Goal: Obtain resource: Obtain resource

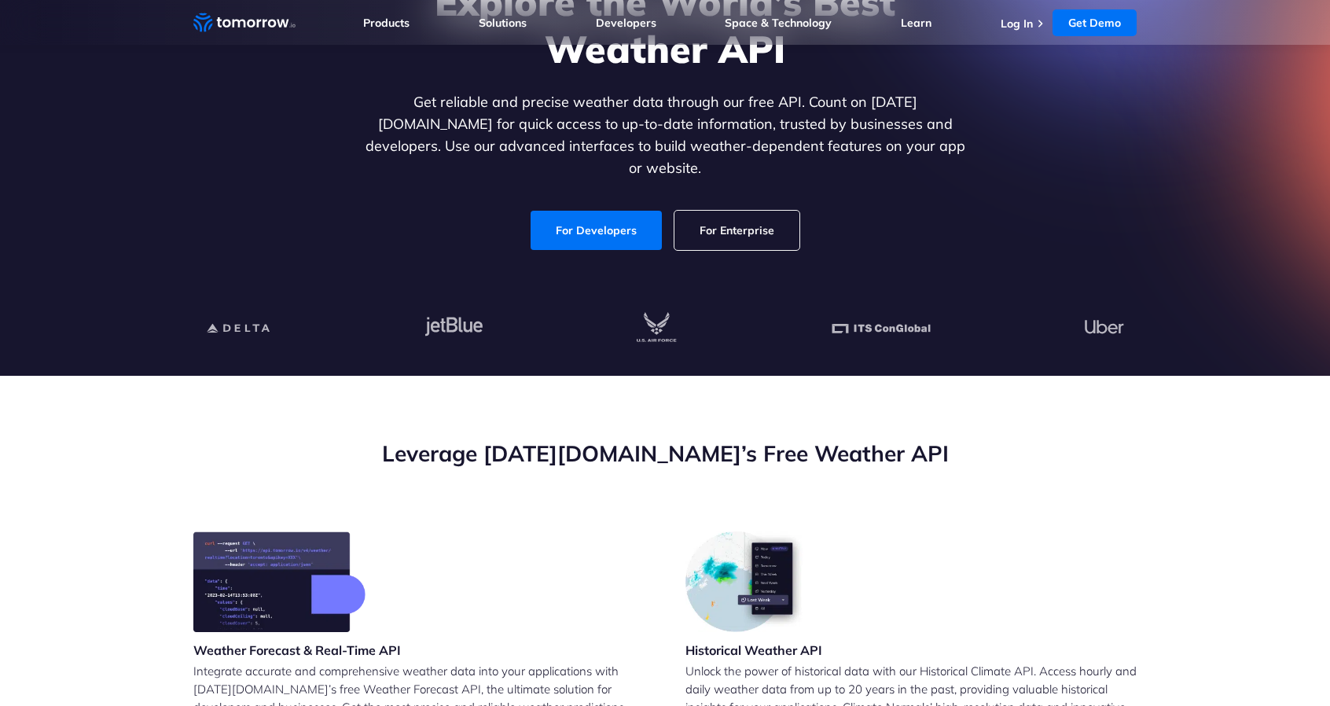
scroll to position [236, 0]
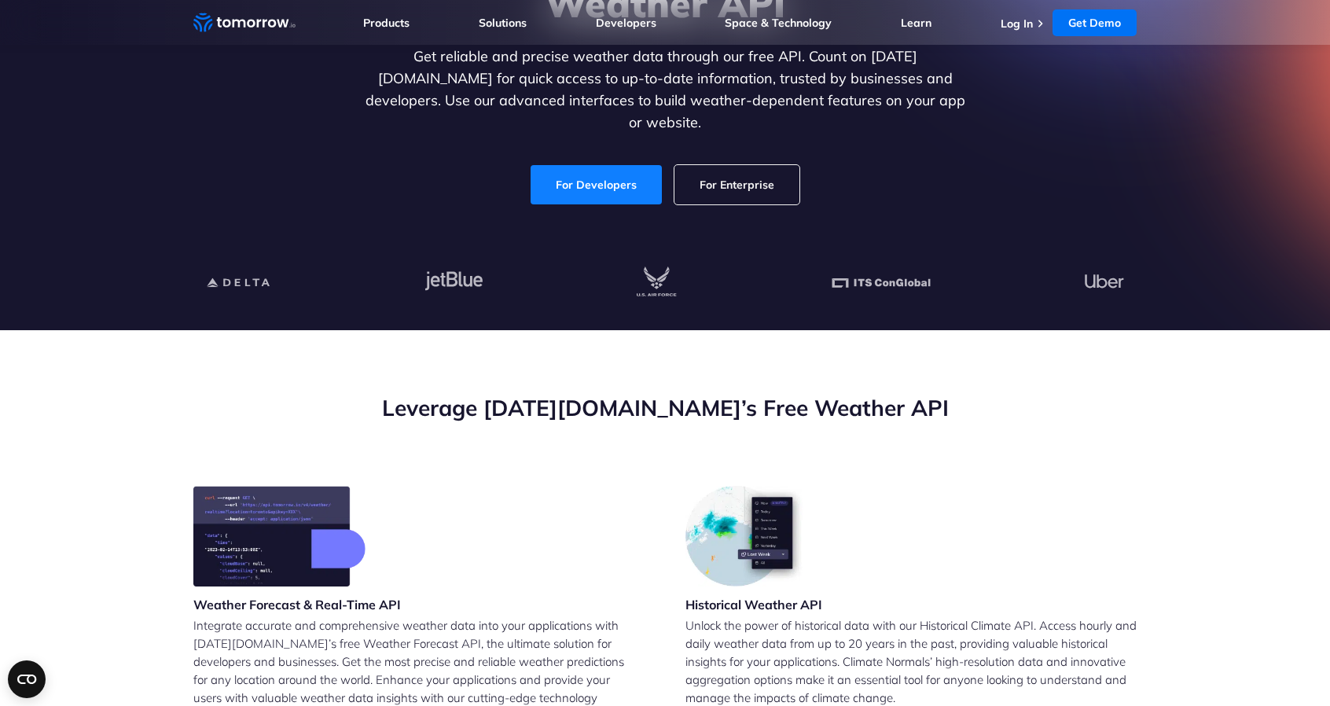
click at [602, 180] on link "For Developers" at bounding box center [595, 184] width 131 height 39
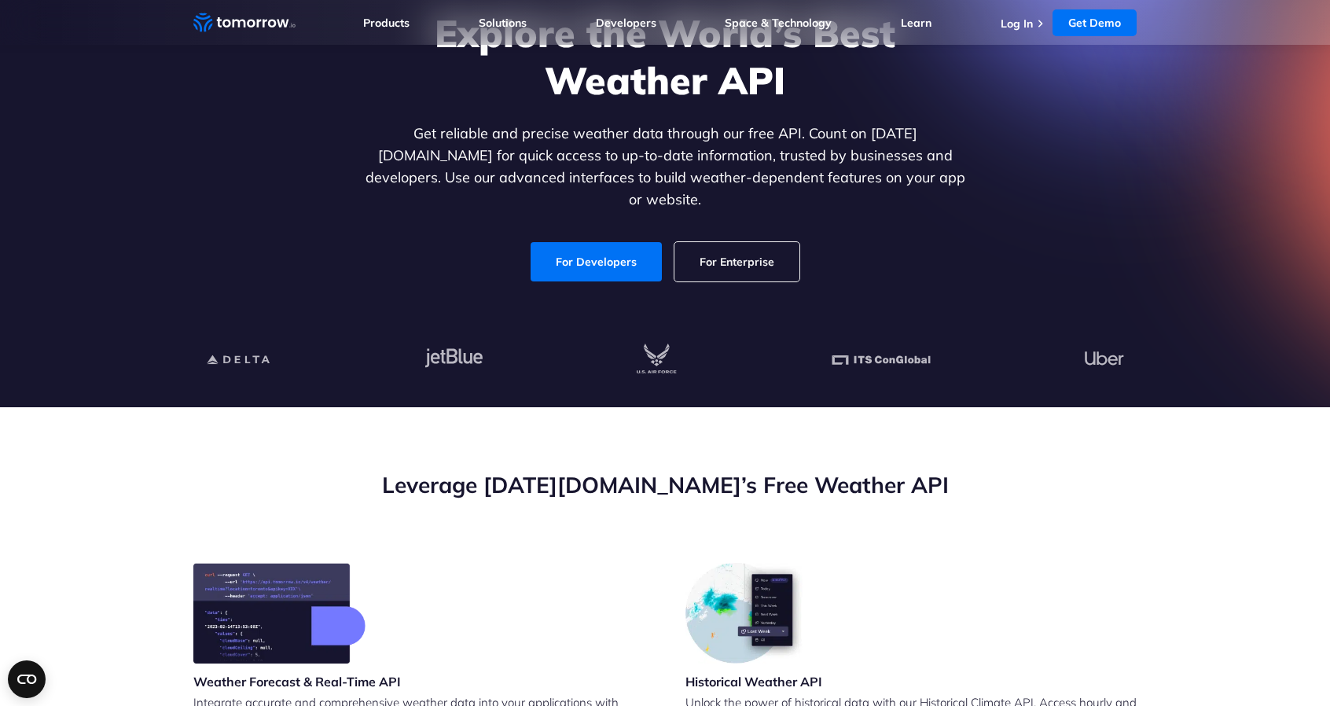
scroll to position [314, 0]
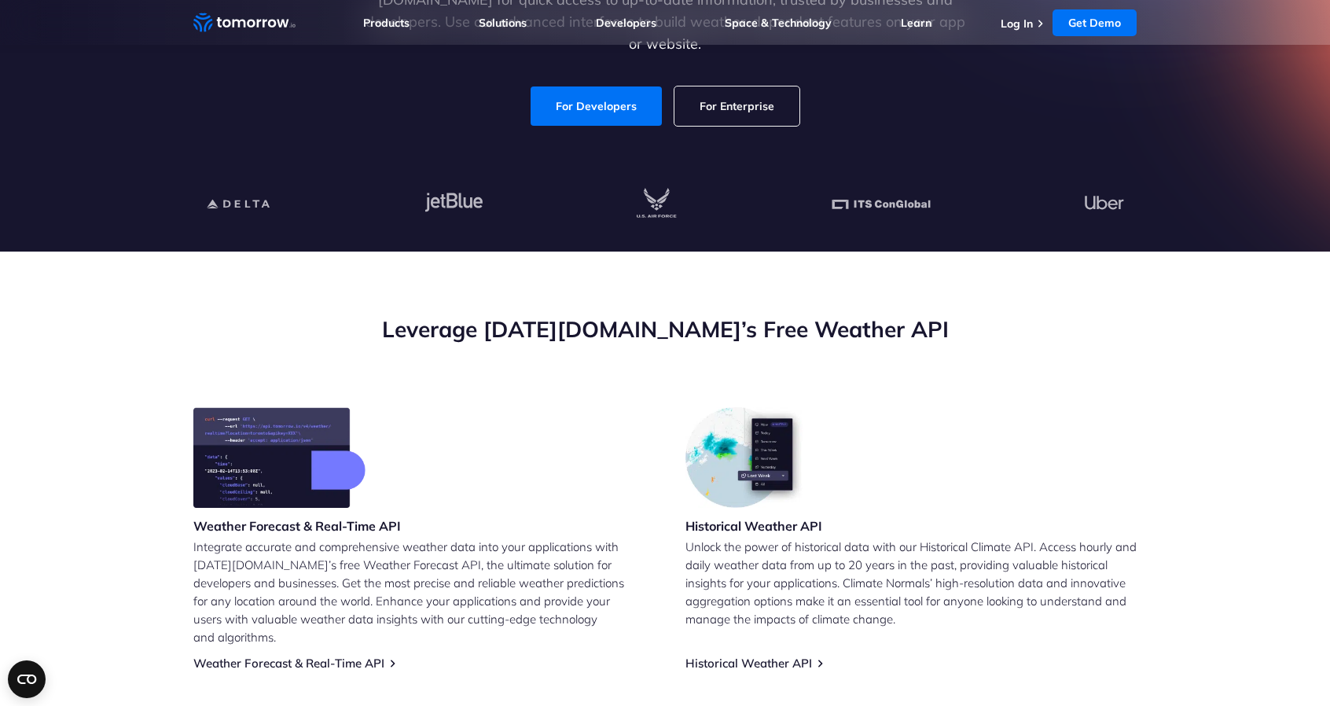
click at [730, 97] on link "For Enterprise" at bounding box center [736, 105] width 125 height 39
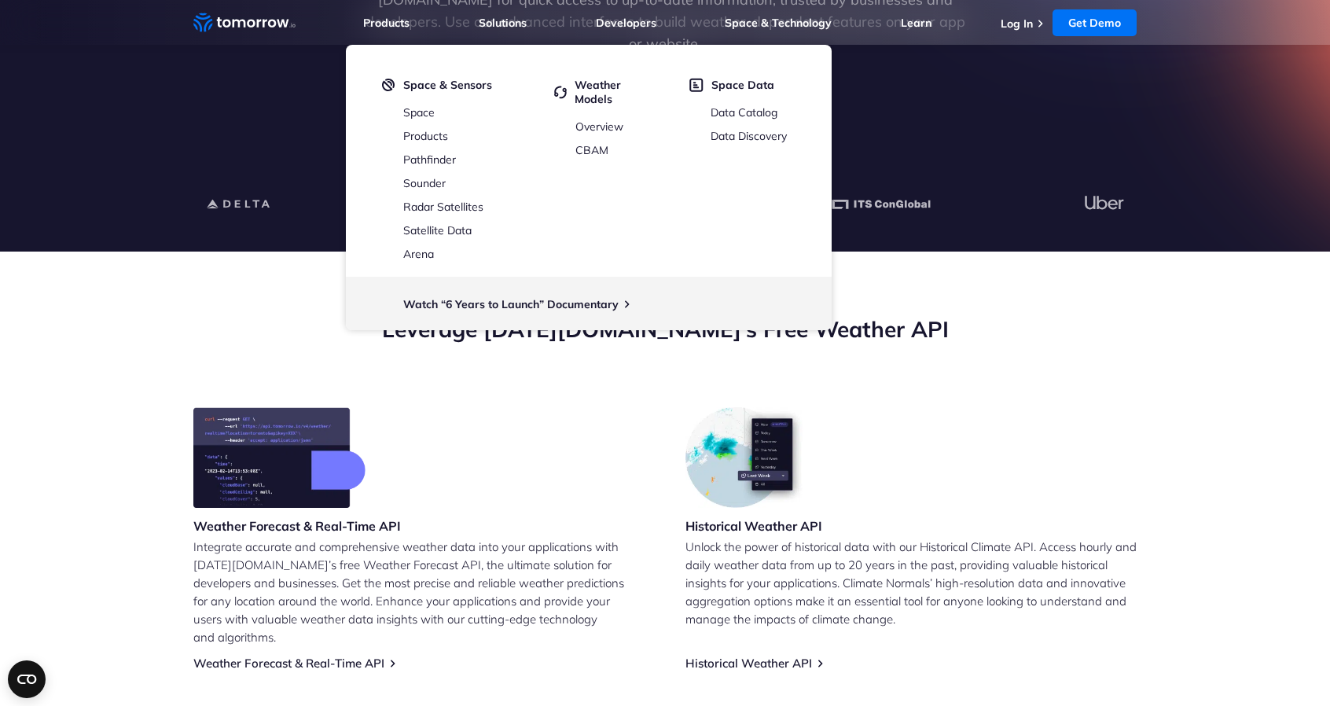
click at [597, 401] on div "Leverage Tomorrow.io’s Free Weather API" at bounding box center [664, 360] width 943 height 93
click at [563, 408] on div "Weather Forecast & Real-Time API Integrate accurate and comprehensive weather d…" at bounding box center [418, 538] width 451 height 263
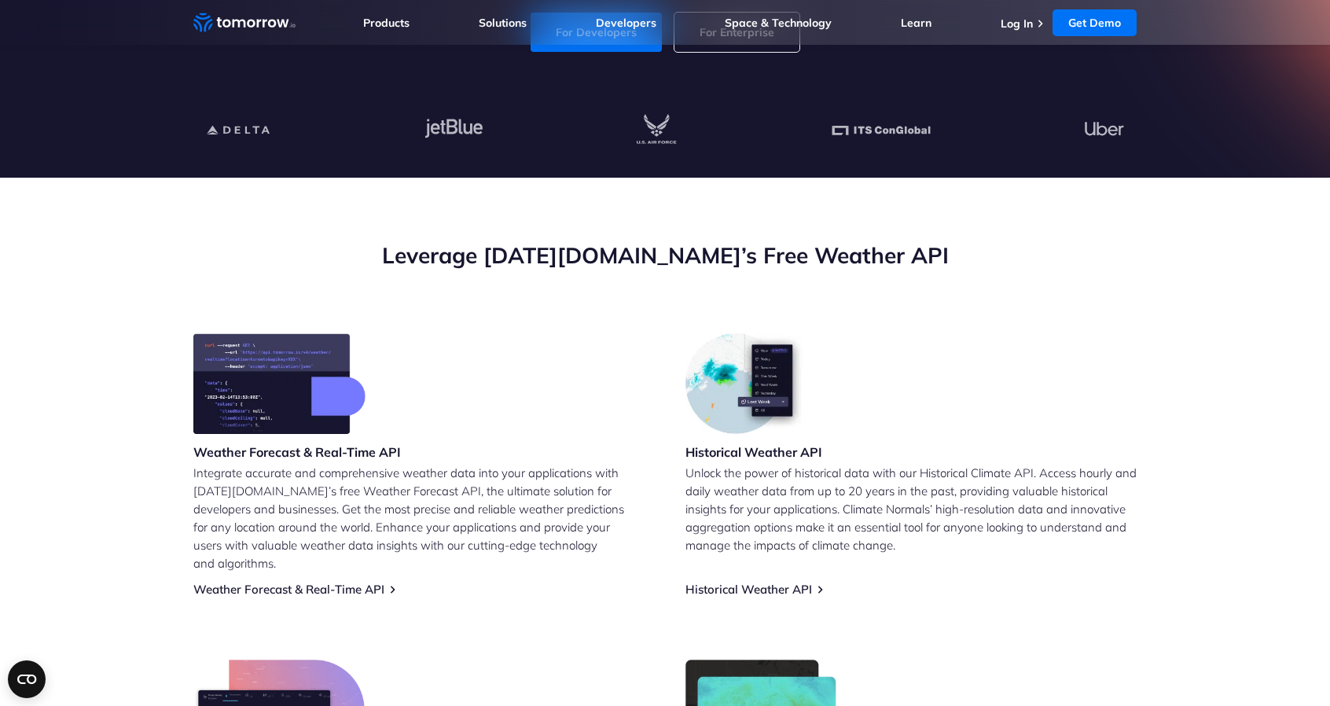
scroll to position [707, 0]
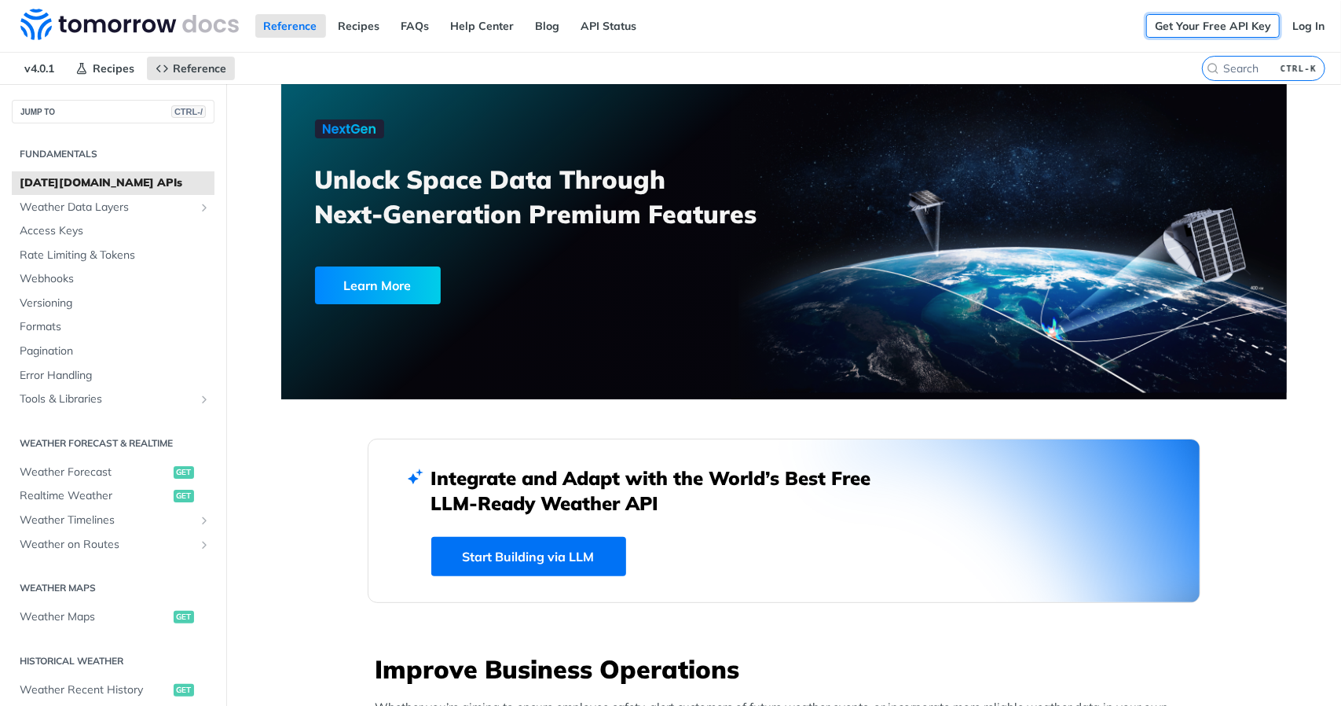
click at [1202, 31] on link "Get Your Free API Key" at bounding box center [1214, 26] width 134 height 24
click at [355, 30] on link "Recipes" at bounding box center [359, 26] width 59 height 24
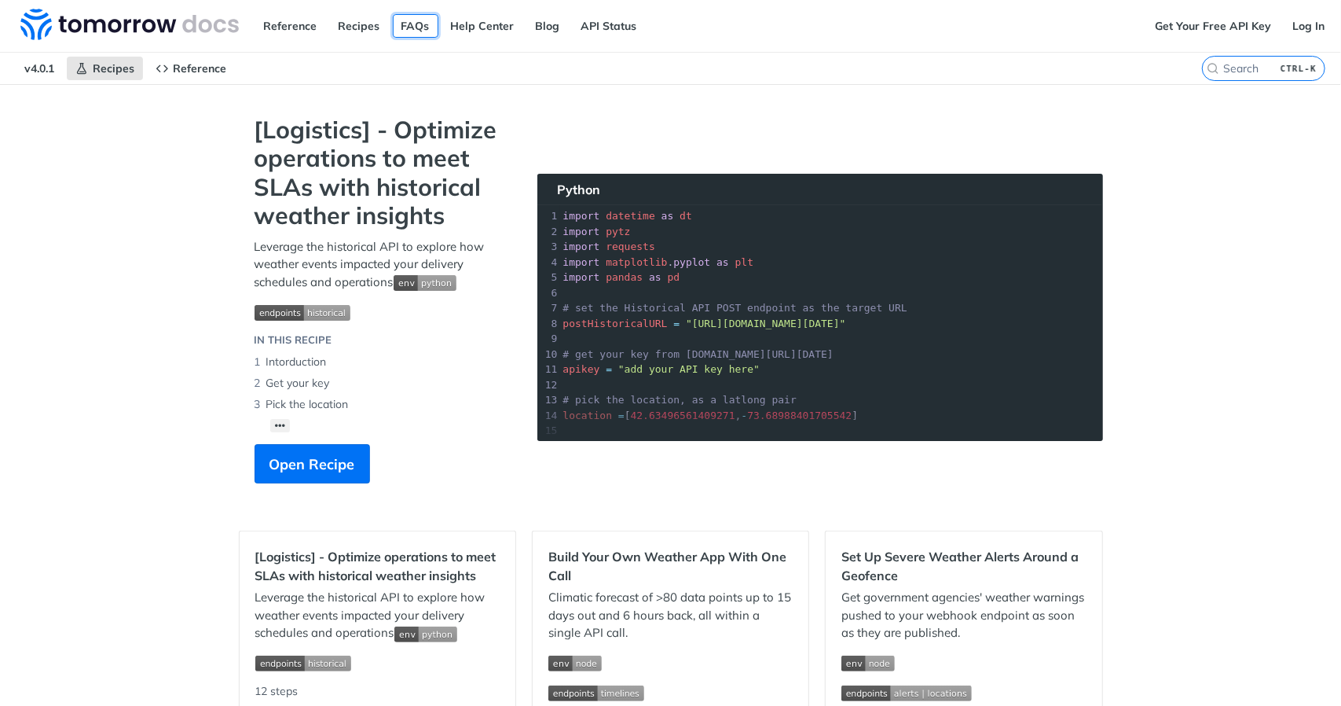
click at [414, 31] on link "FAQs" at bounding box center [416, 26] width 46 height 24
